Goal: Information Seeking & Learning: Learn about a topic

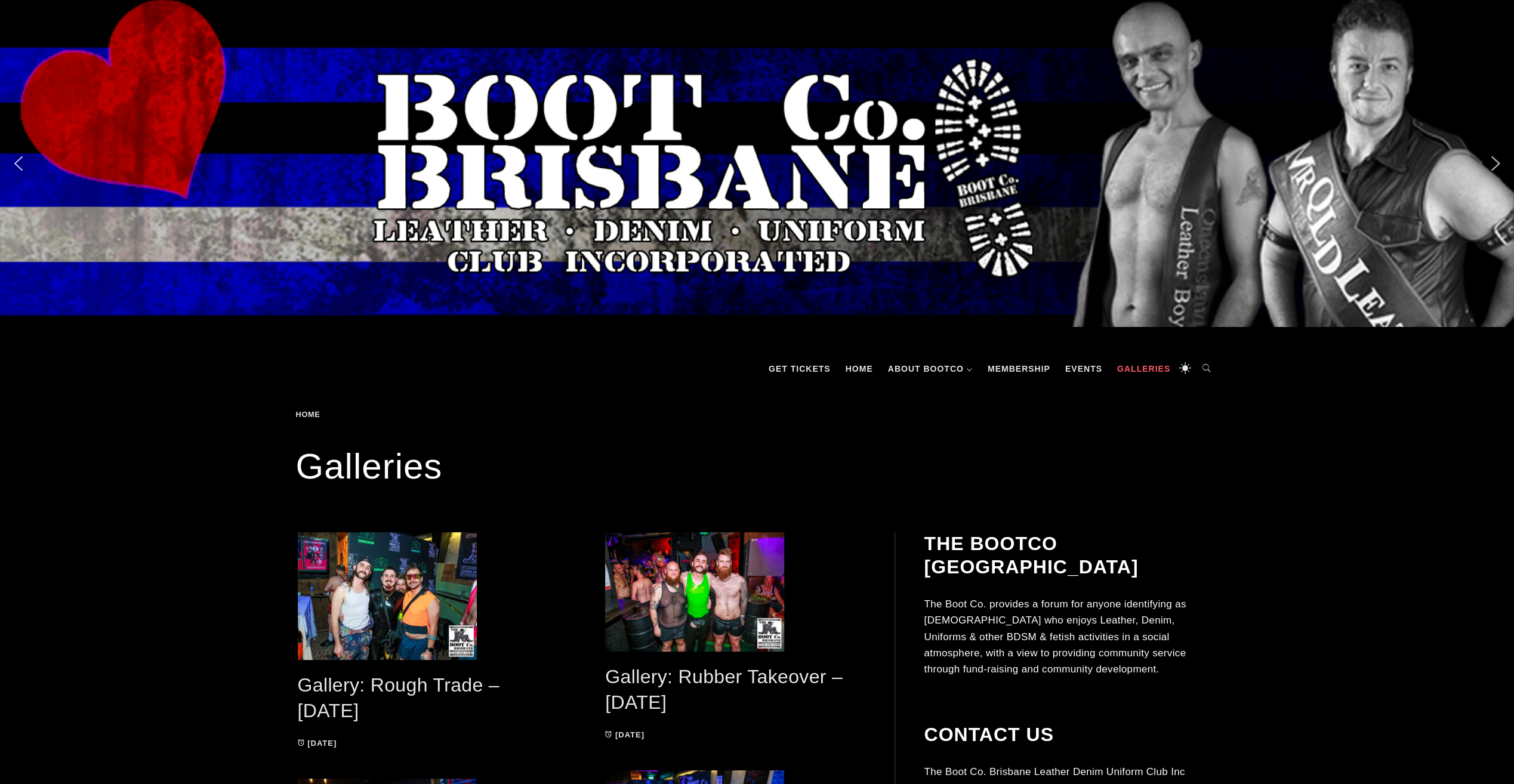
click at [1203, 372] on icon at bounding box center [1206, 369] width 24 height 36
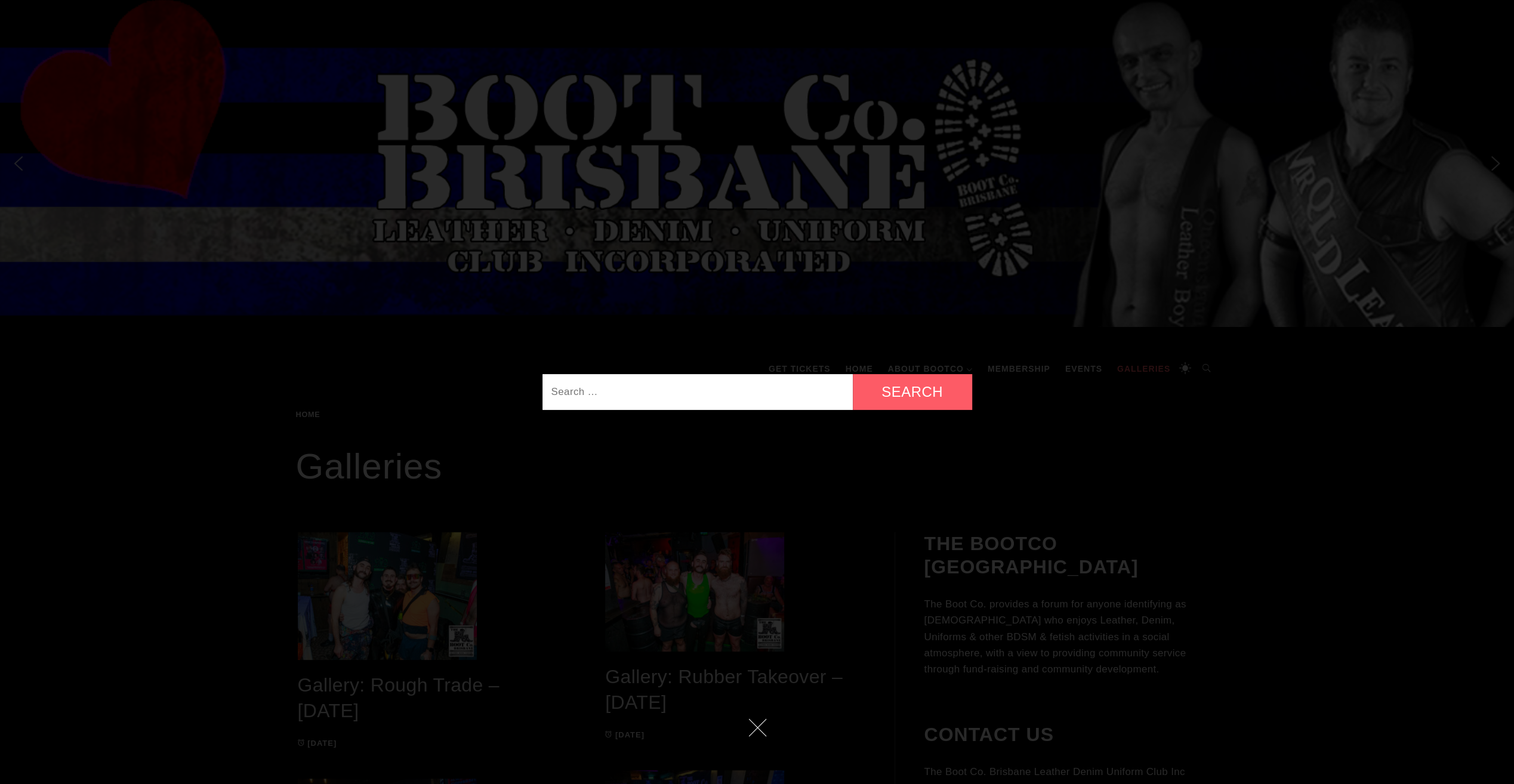
click at [814, 379] on input "Search for:" at bounding box center [697, 392] width 310 height 36
type input "jocks"
click at [852, 374] on input "Search" at bounding box center [912, 392] width 119 height 36
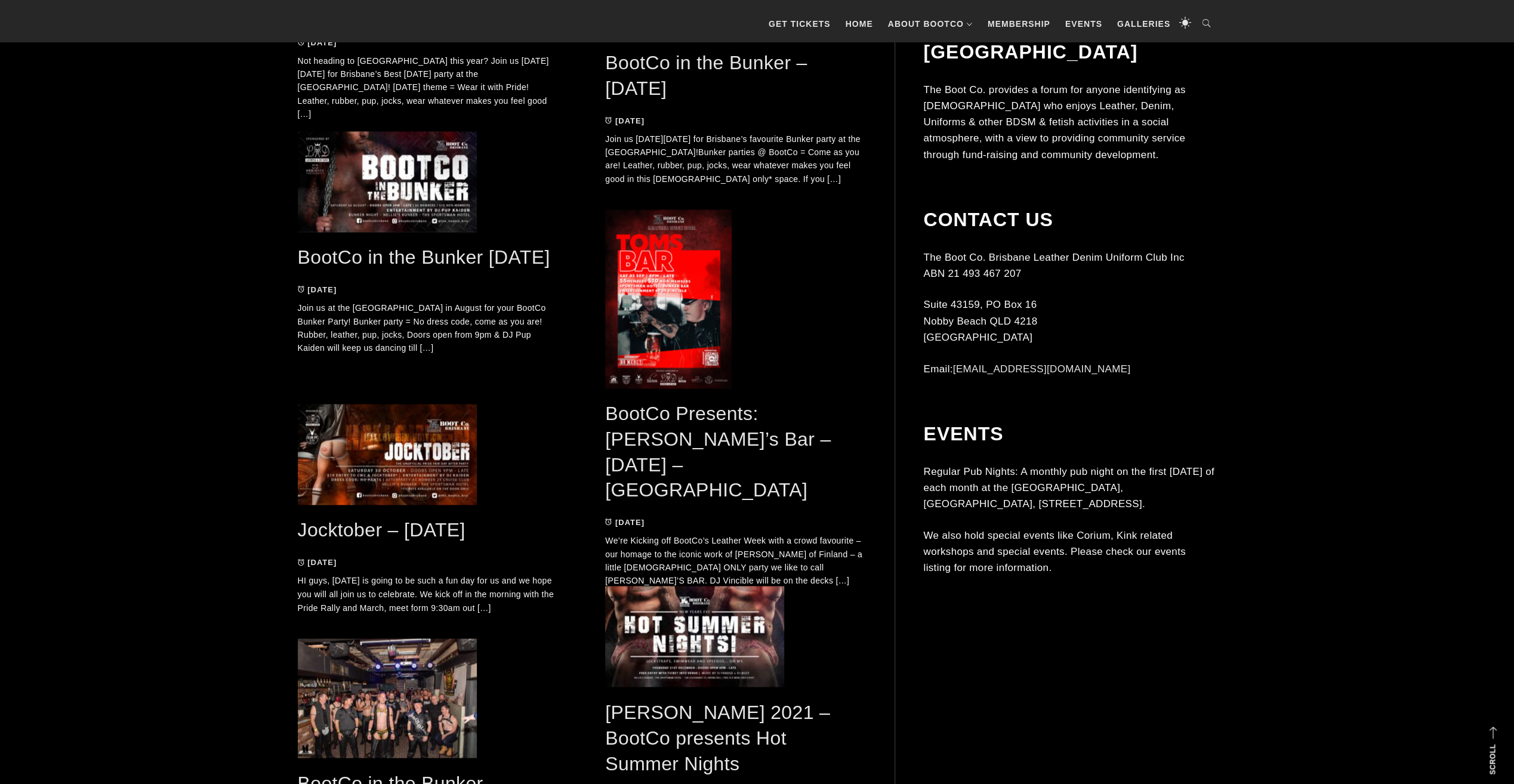
scroll to position [1789, 0]
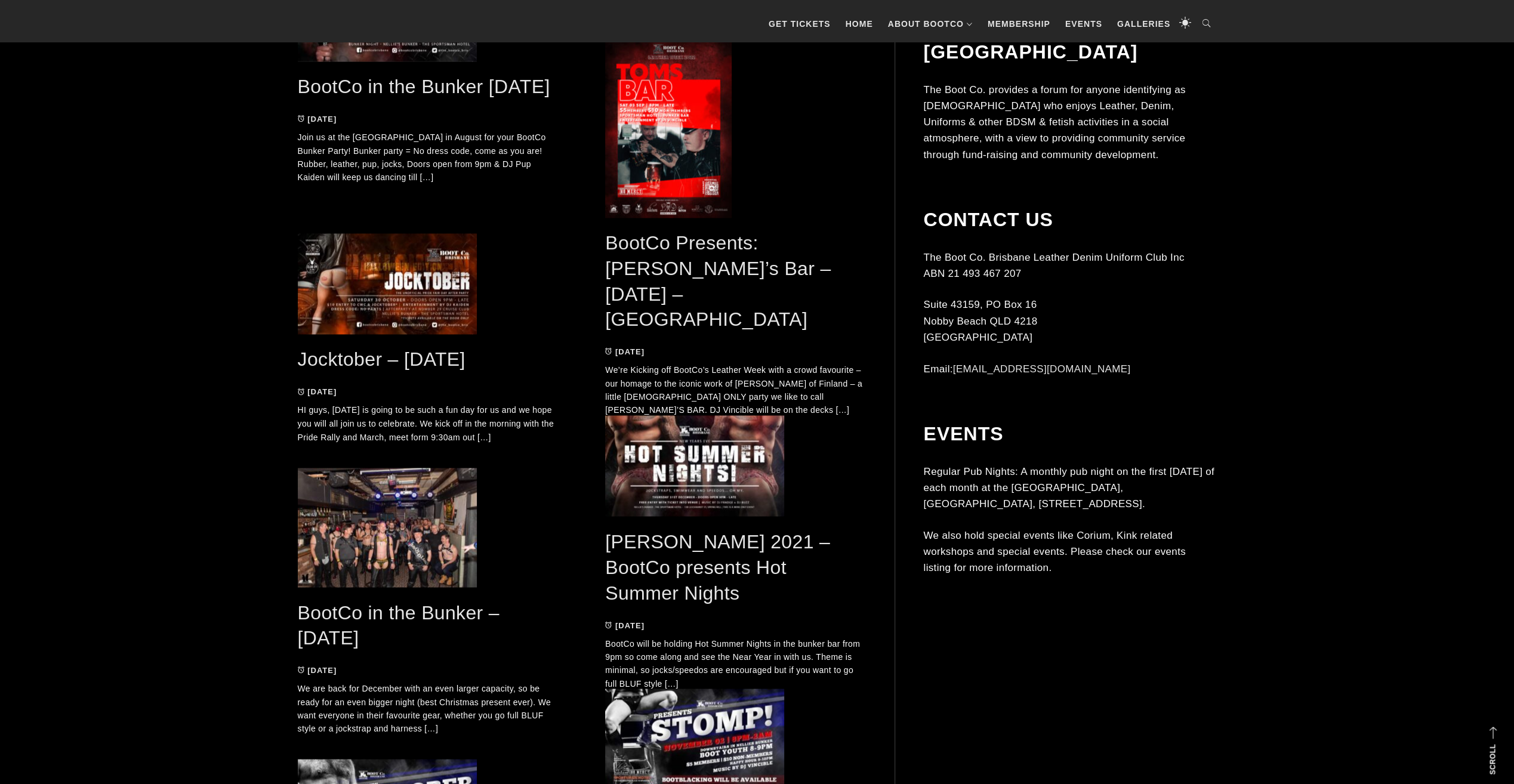
drag, startPoint x: 110, startPoint y: 375, endPoint x: 119, endPoint y: 409, distance: 35.2
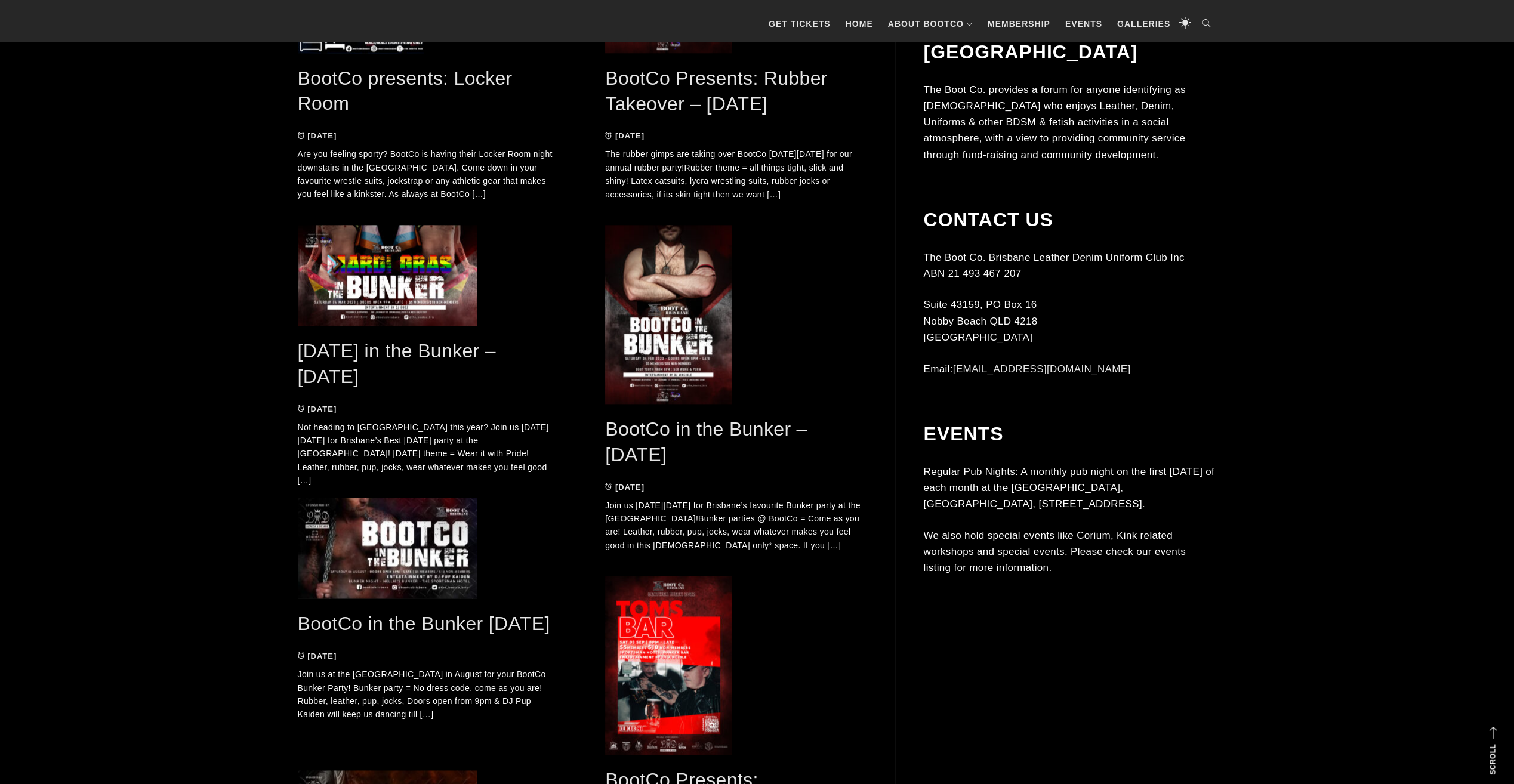
scroll to position [2913, 0]
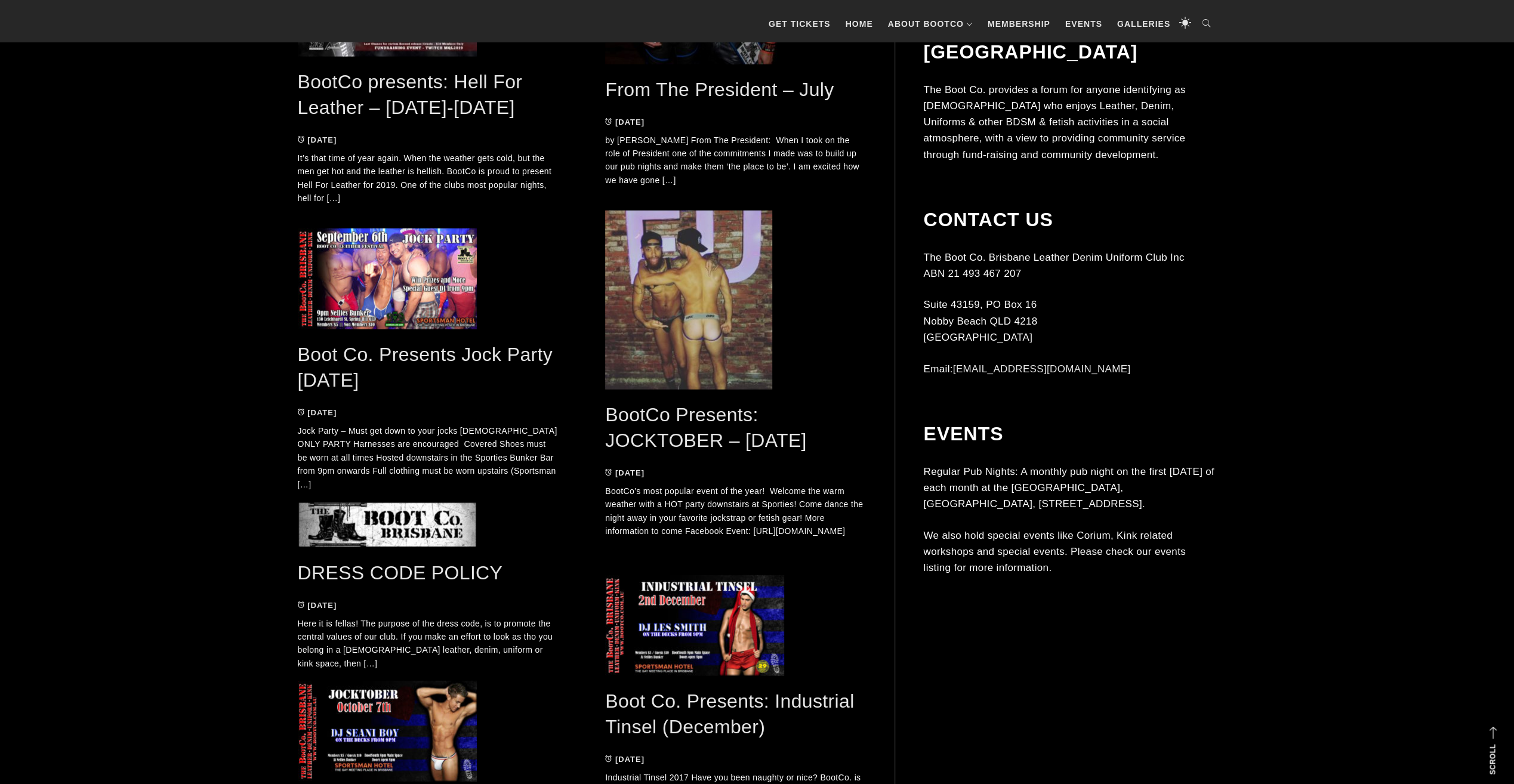
click at [356, 358] on link "Boot Co. Presents Jock Party 6th Sept" at bounding box center [425, 367] width 255 height 47
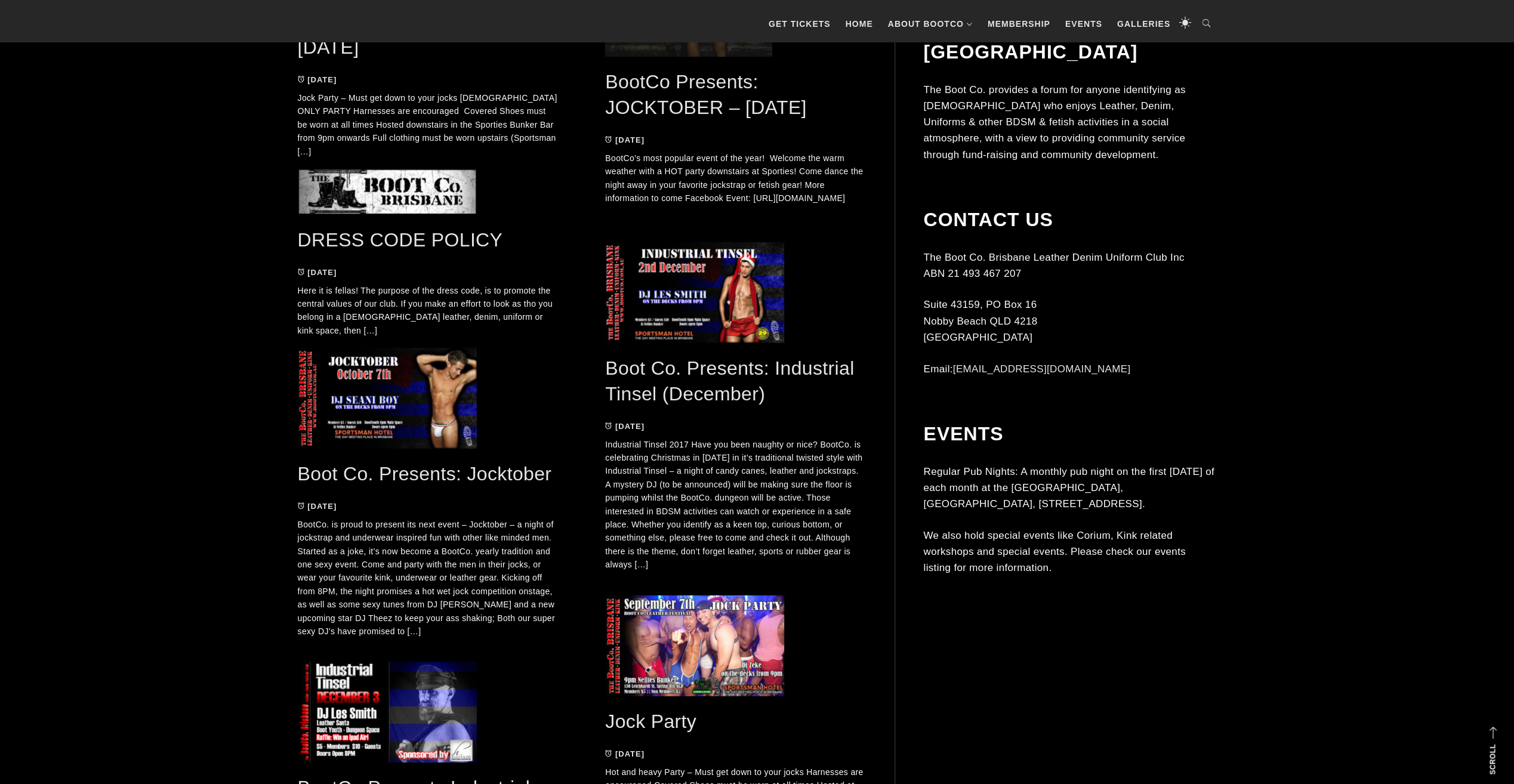
scroll to position [2853, 0]
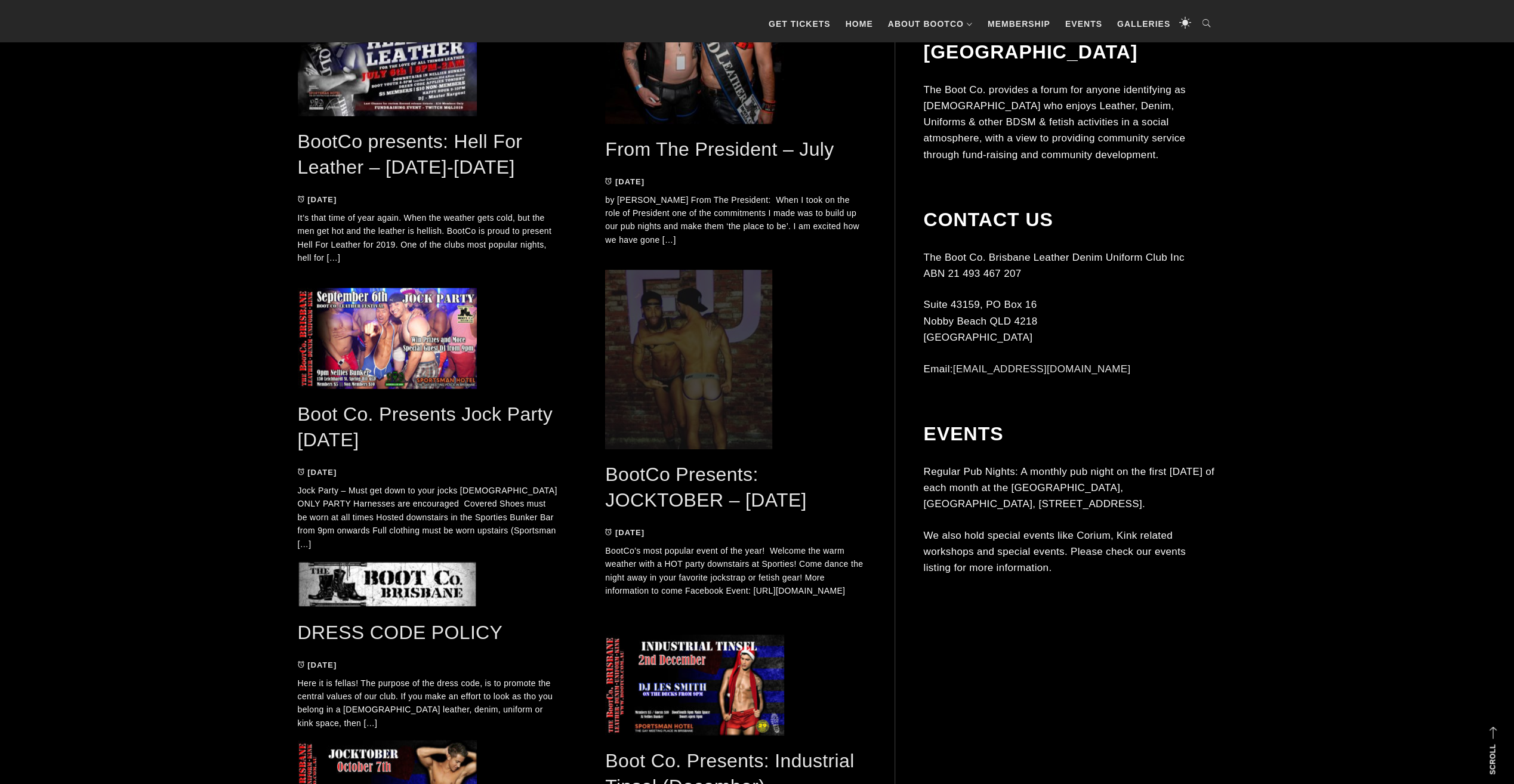
click at [723, 341] on span at bounding box center [735, 359] width 260 height 179
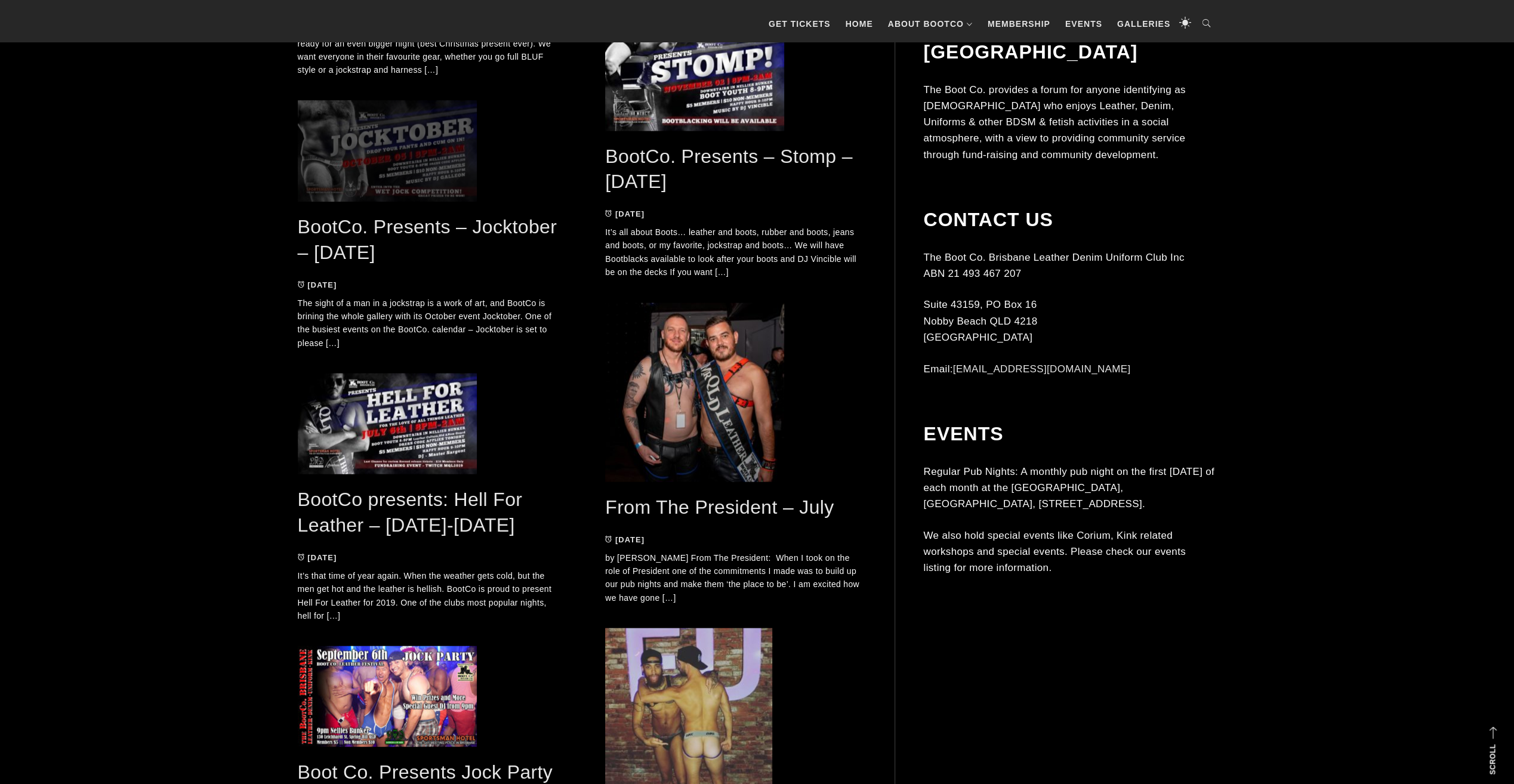
scroll to position [2316, 0]
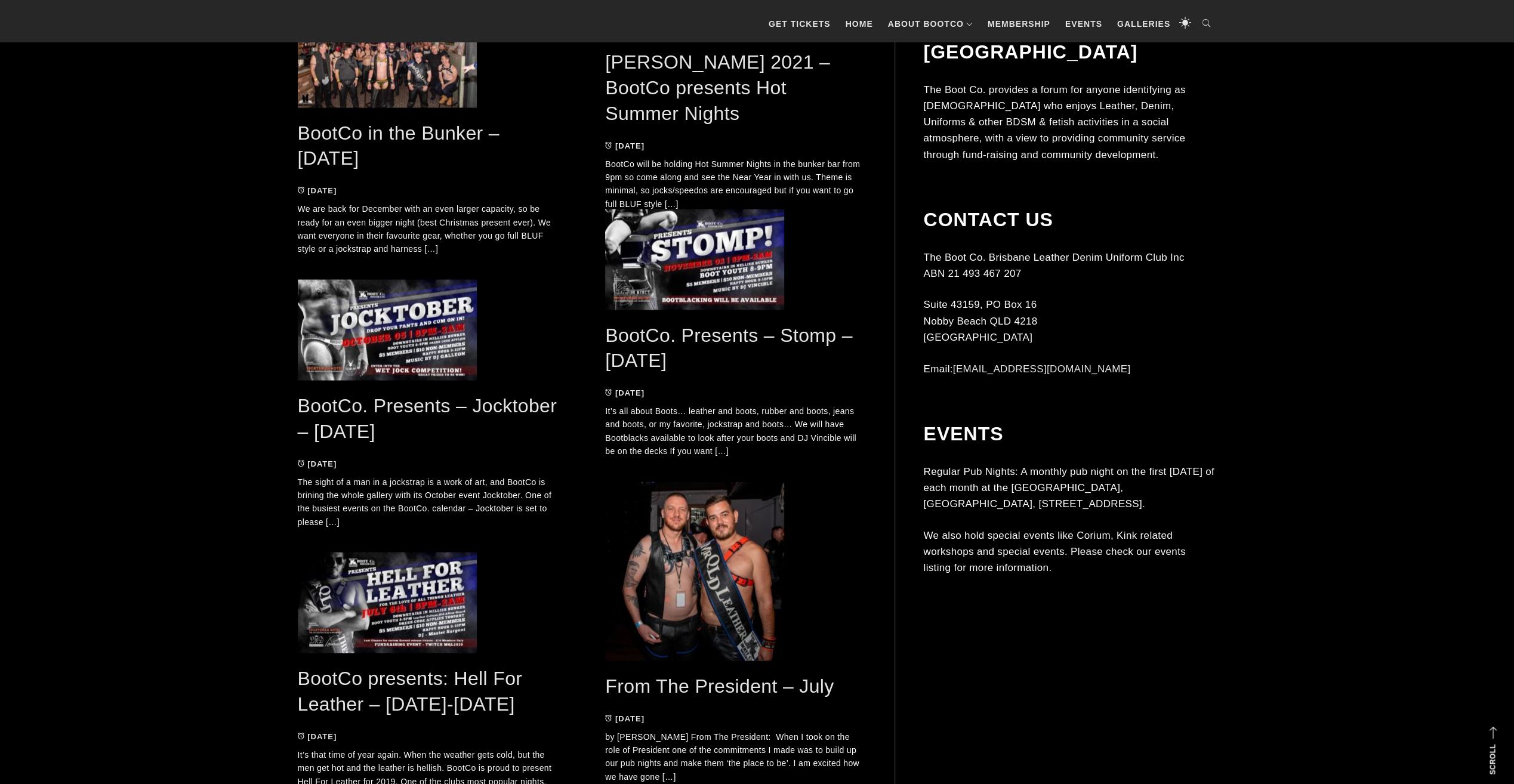
click at [374, 424] on link "BootCo. Presents – Jocktober – October 2019" at bounding box center [427, 418] width 260 height 47
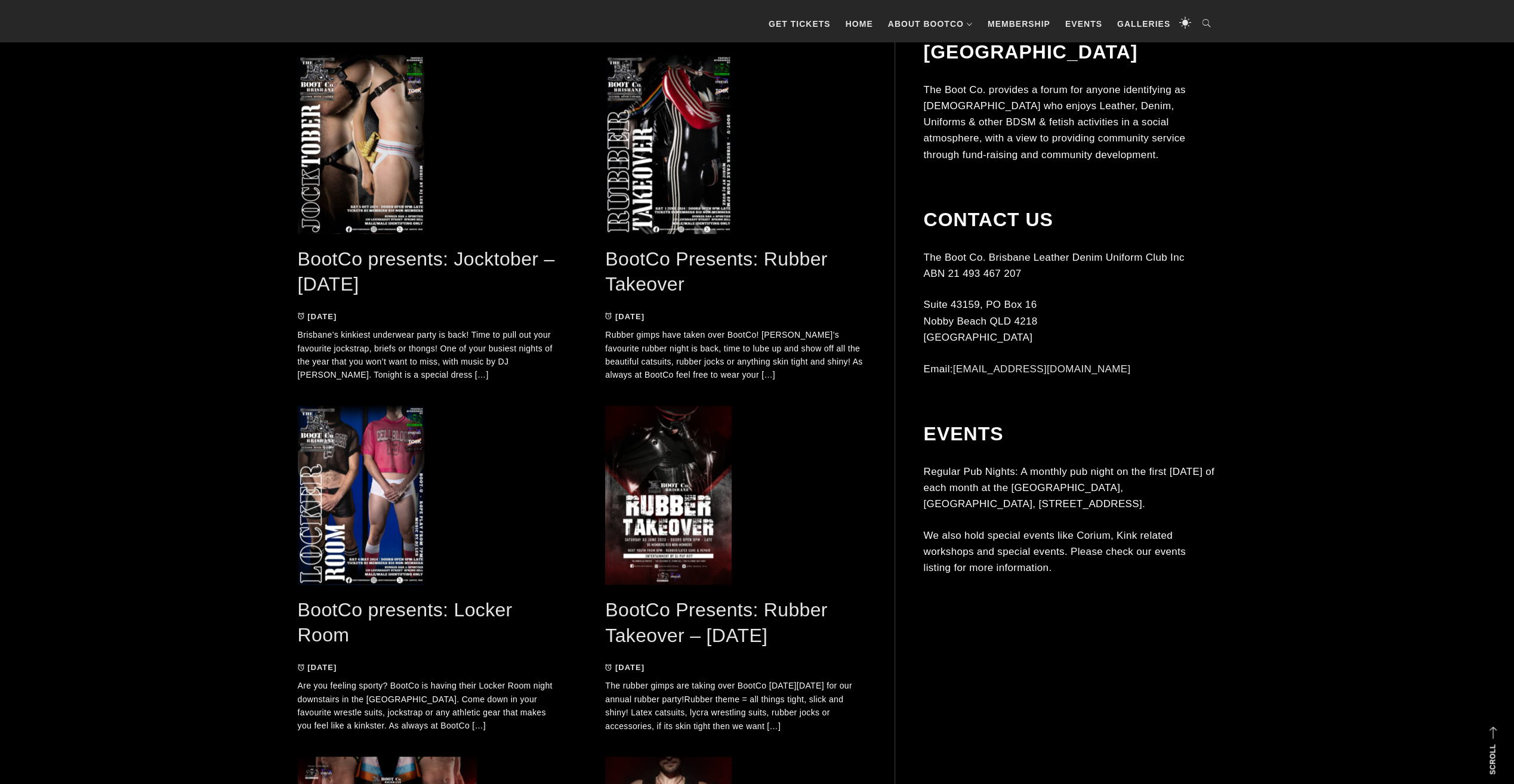
scroll to position [765, 0]
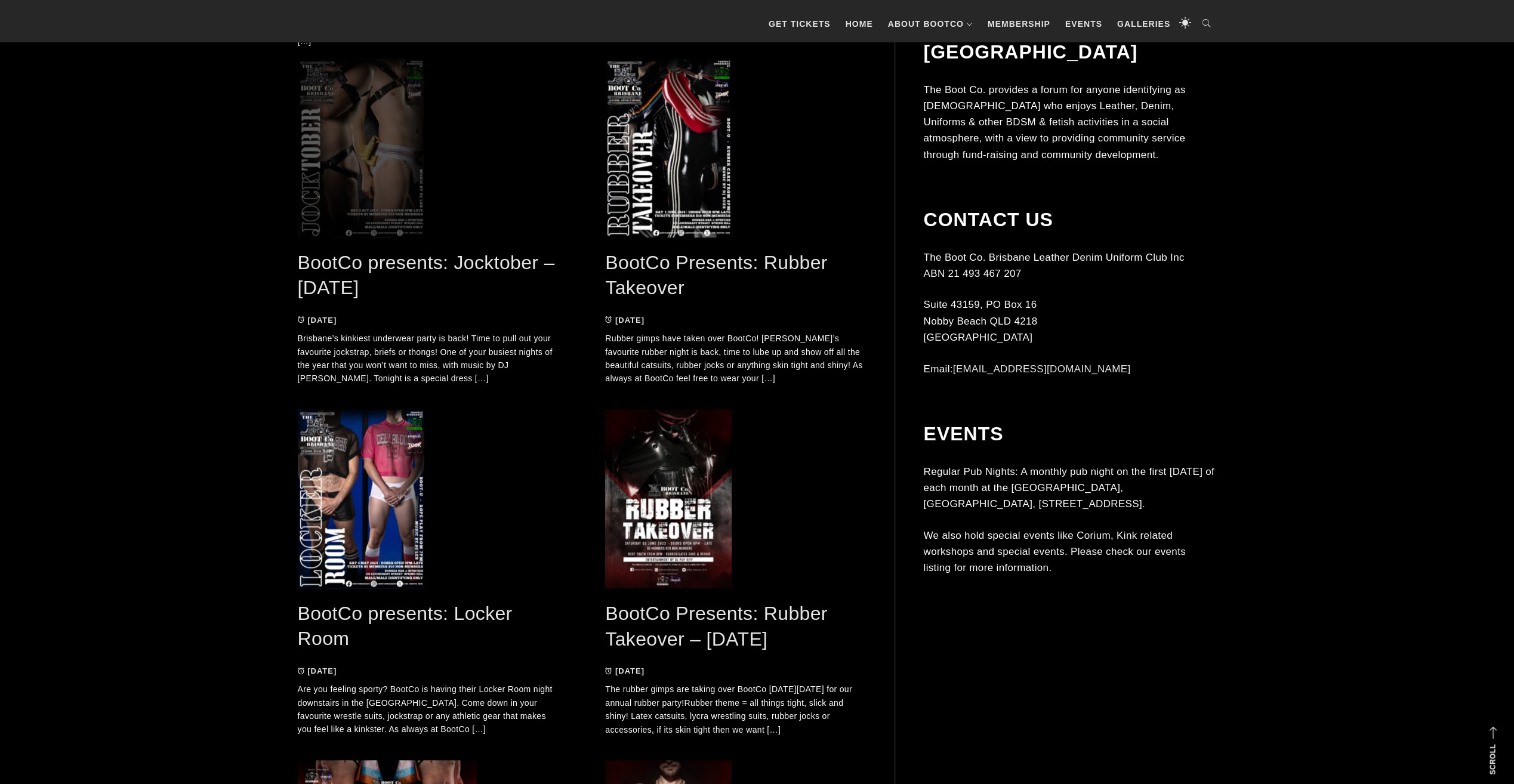
click at [322, 151] on span at bounding box center [427, 148] width 260 height 179
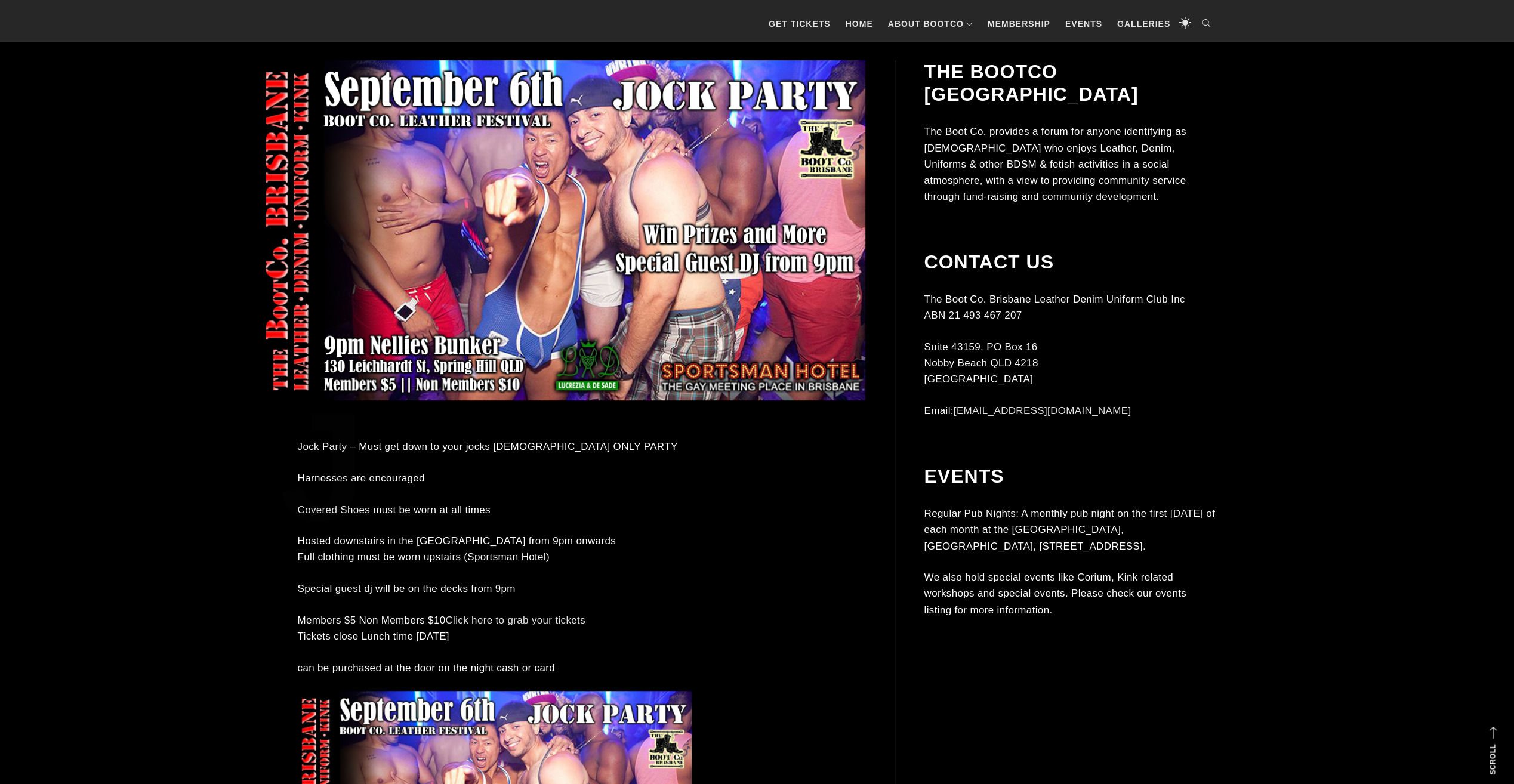
scroll to position [298, 0]
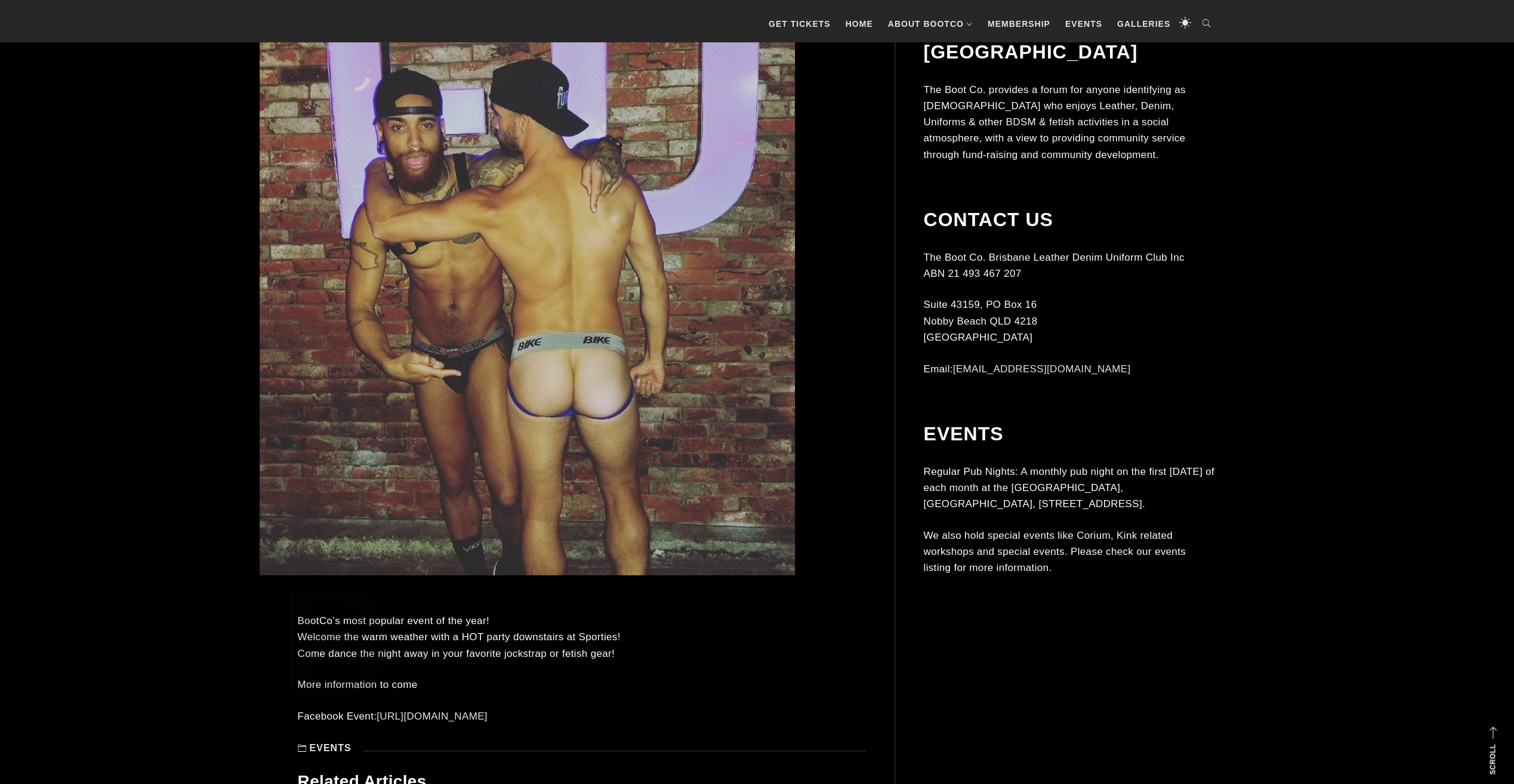
scroll to position [418, 0]
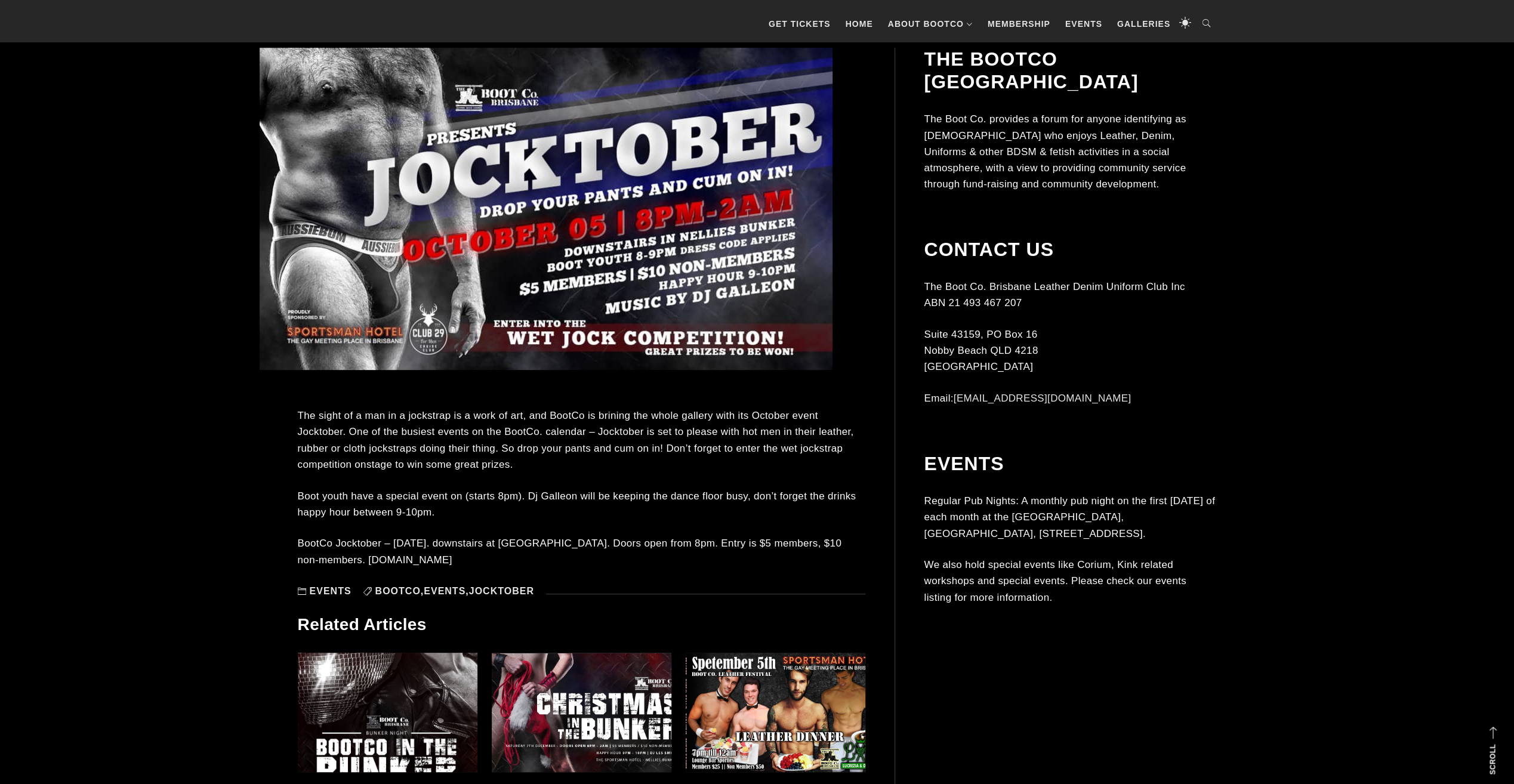
scroll to position [418, 0]
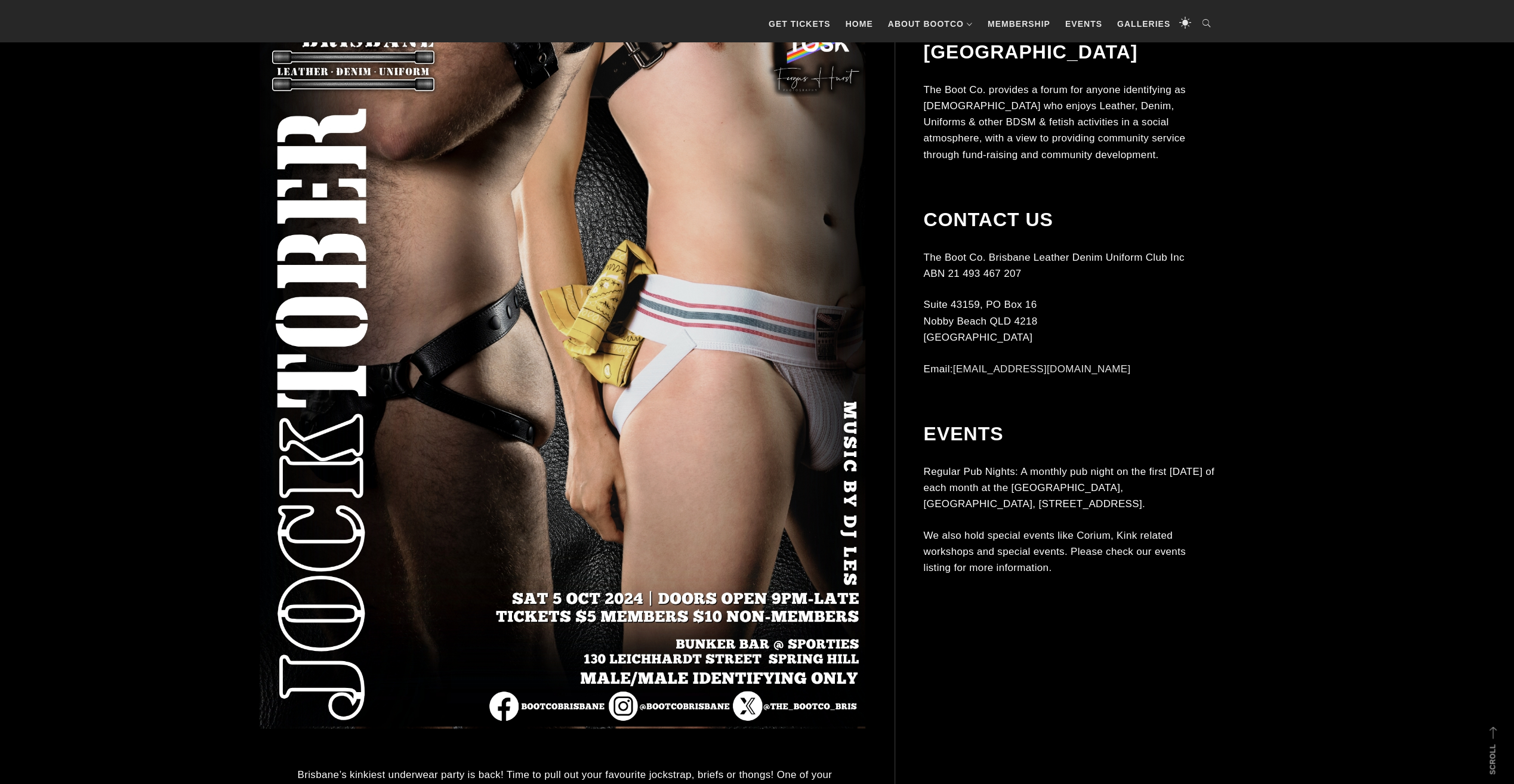
scroll to position [537, 0]
